Goal: Complete application form

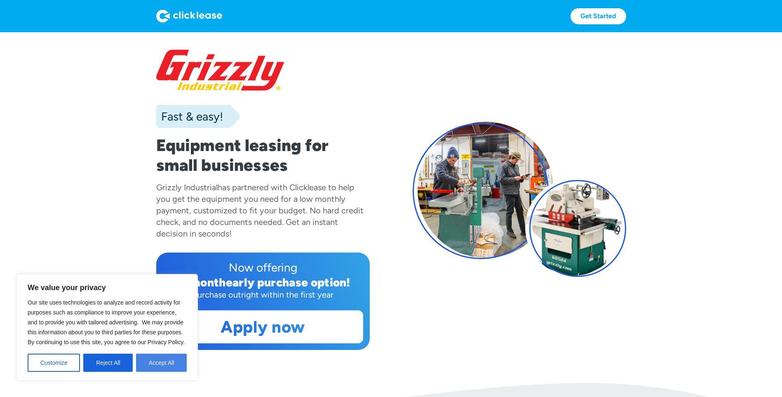
click at [151, 360] on button "Accept All" at bounding box center [161, 362] width 51 height 18
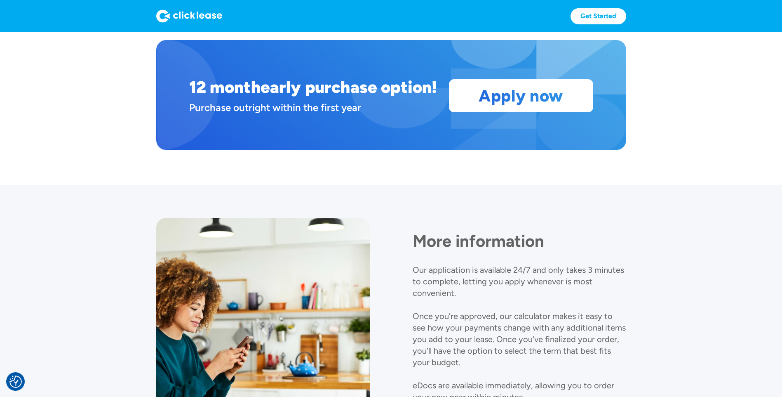
scroll to position [740, 0]
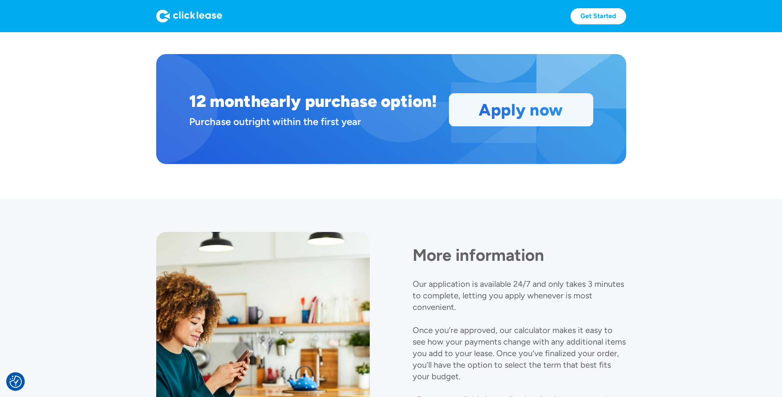
click at [545, 115] on link "Apply now" at bounding box center [522, 110] width 144 height 32
